Goal: Task Accomplishment & Management: Manage account settings

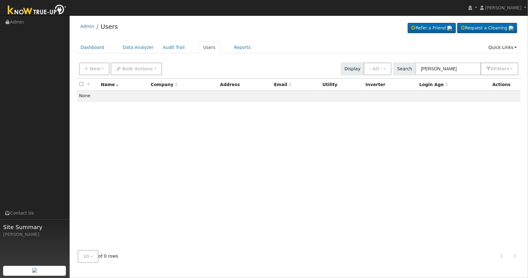
drag, startPoint x: 451, startPoint y: 77, endPoint x: 363, endPoint y: 67, distance: 88.5
click at [363, 67] on div "New Add User Quick Add Quick Connect Quick Convert Lead Bulk Actions Send Email…" at bounding box center [299, 67] width 442 height 15
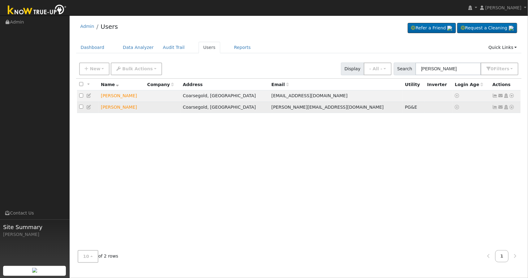
type input "[PERSON_NAME]"
click at [494, 109] on icon at bounding box center [496, 107] width 6 height 4
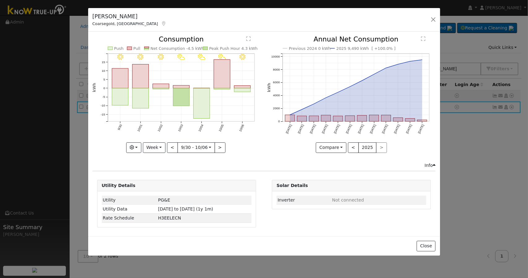
click at [438, 23] on div "[PERSON_NAME] Coarsegold, CA Default Account Default Account [STREET_ADDRESS] P…" at bounding box center [264, 20] width 352 height 24
click at [430, 20] on button "button" at bounding box center [433, 19] width 9 height 9
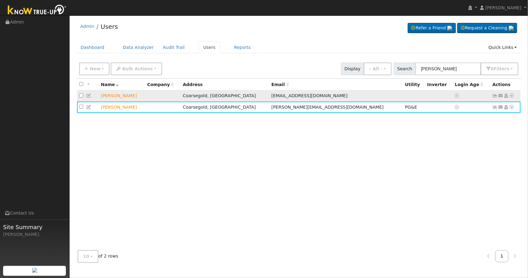
click at [284, 100] on td "[EMAIL_ADDRESS][DOMAIN_NAME]" at bounding box center [336, 95] width 134 height 11
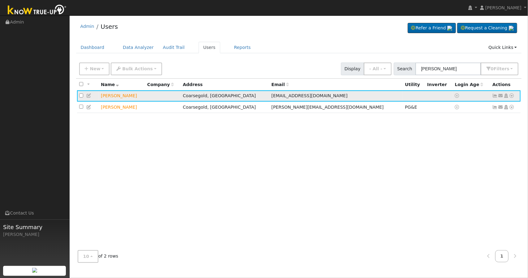
click at [497, 95] on icon at bounding box center [496, 95] width 6 height 4
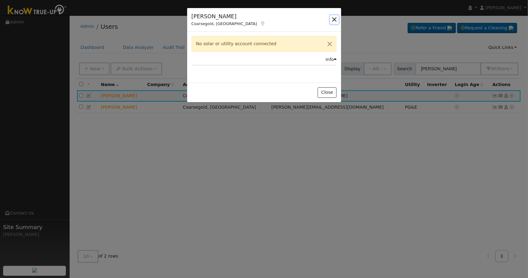
click at [332, 21] on button "button" at bounding box center [334, 19] width 9 height 9
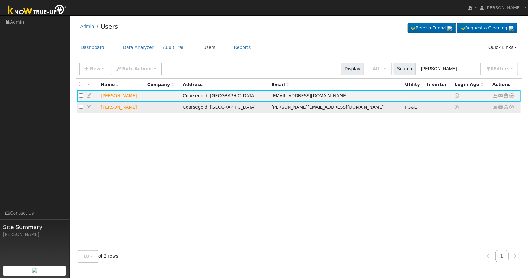
click at [145, 107] on td "[PERSON_NAME]" at bounding box center [122, 106] width 46 height 11
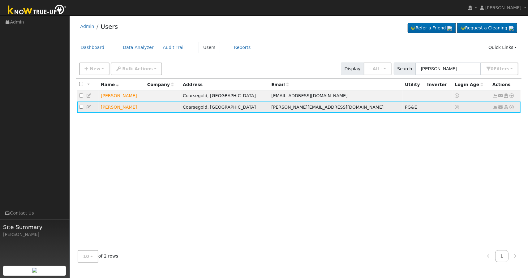
click at [496, 106] on icon at bounding box center [496, 107] width 6 height 4
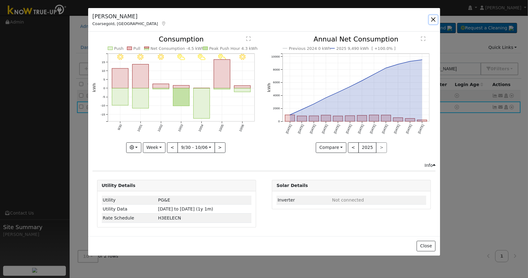
click at [433, 18] on button "button" at bounding box center [433, 19] width 9 height 9
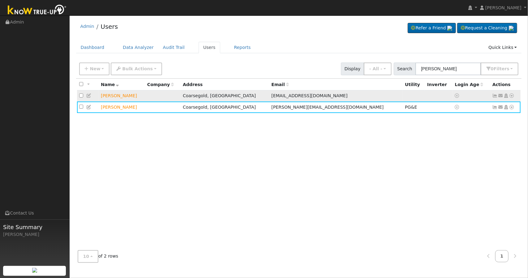
click at [181, 96] on td at bounding box center [163, 95] width 36 height 11
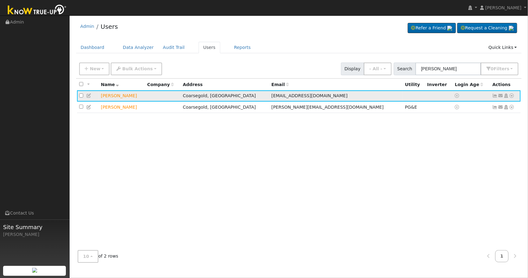
click at [495, 96] on icon at bounding box center [496, 95] width 6 height 4
